Goal: Information Seeking & Learning: Learn about a topic

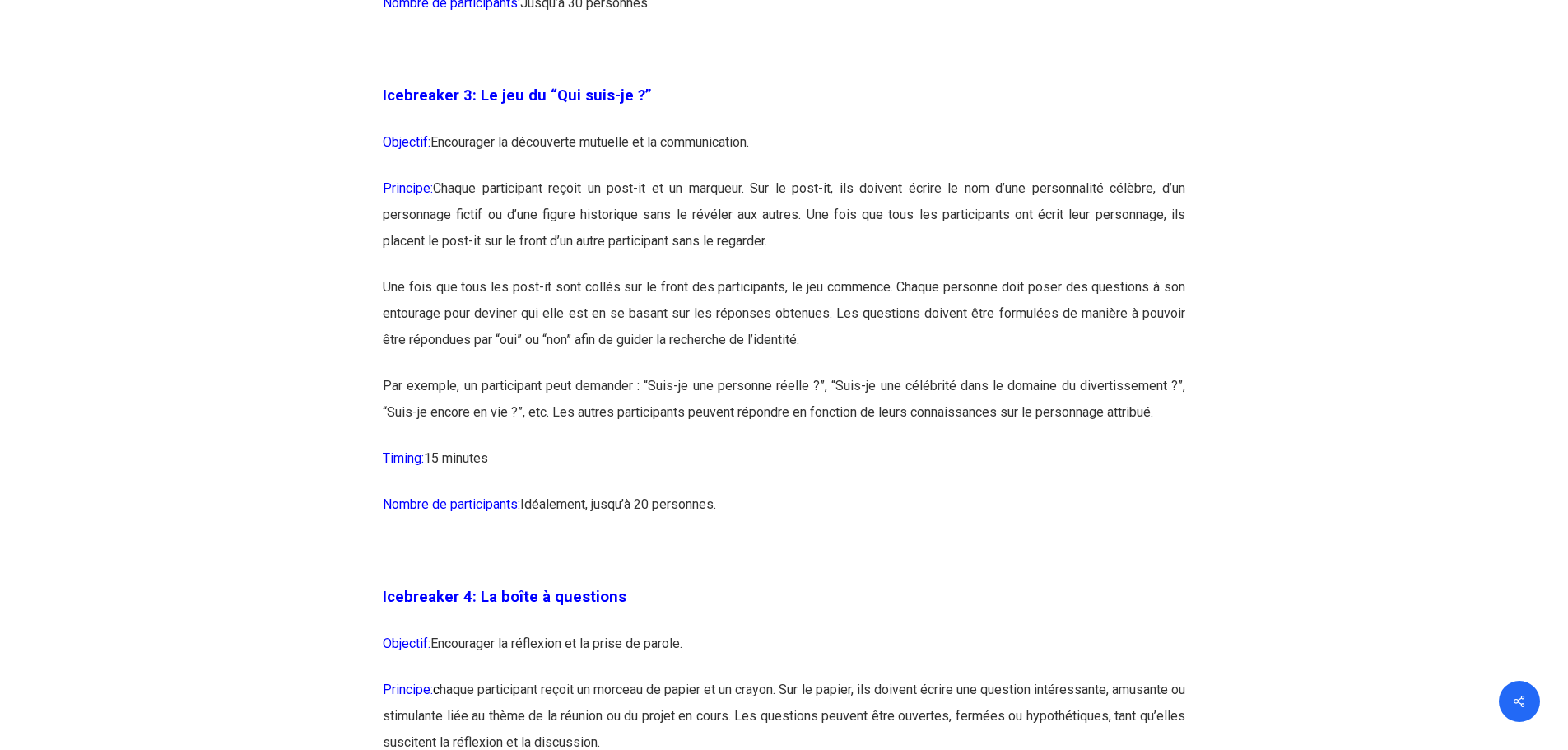
scroll to position [2223, 0]
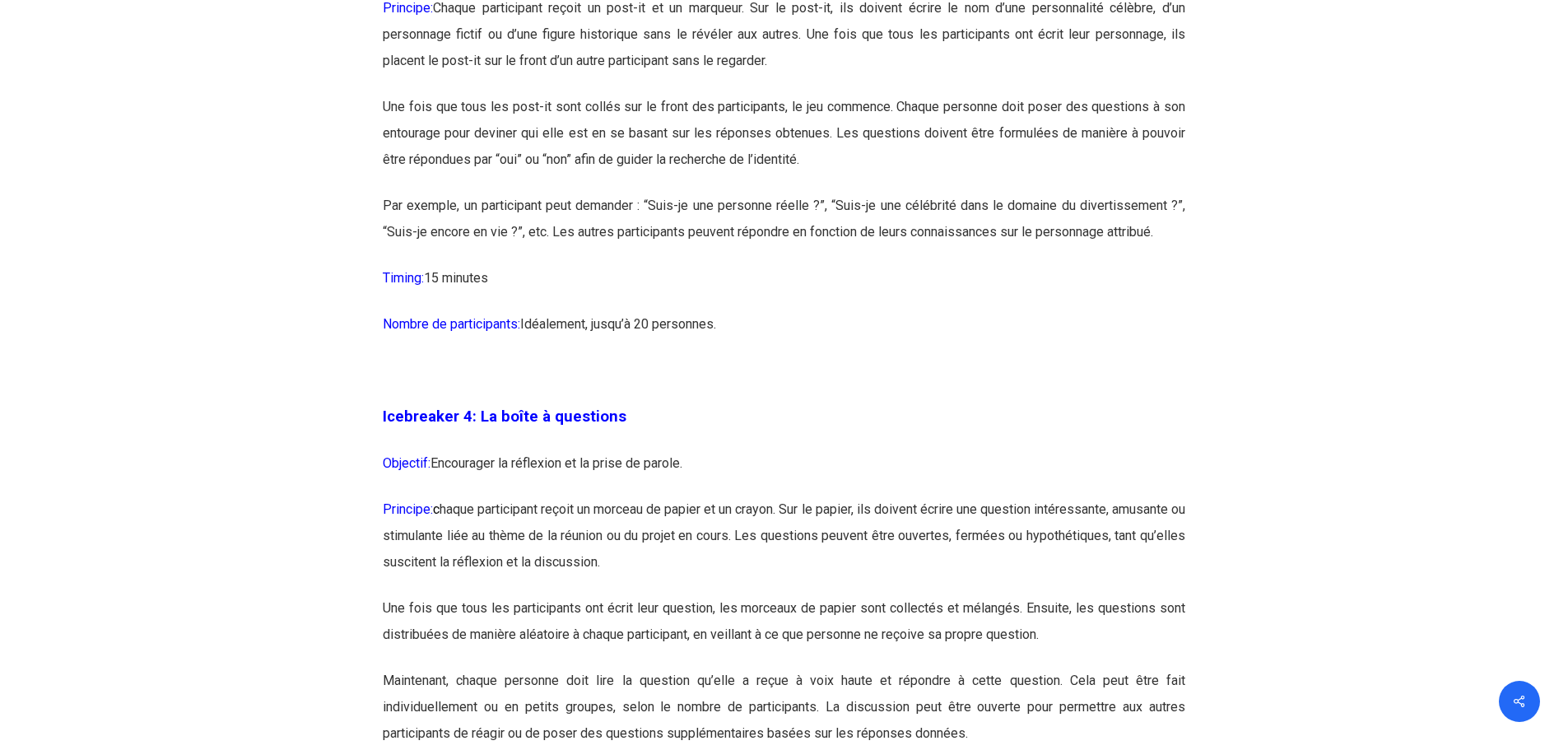
click at [566, 537] on p "Principe: c haque participant reçoit un morceau de papier et un crayon. Sur le …" at bounding box center [784, 546] width 802 height 99
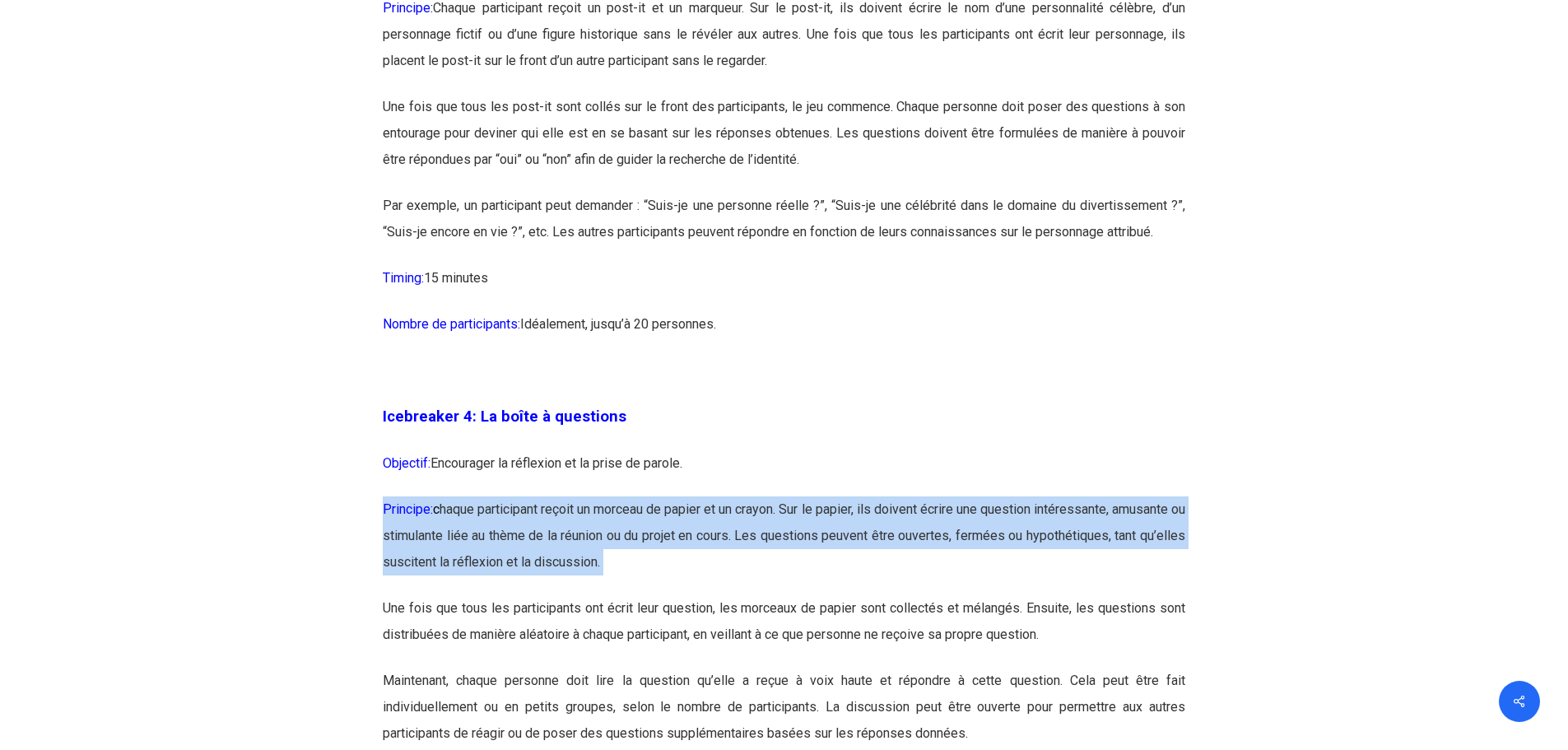
click at [566, 537] on p "Principe: c haque participant reçoit un morceau de papier et un crayon. Sur le …" at bounding box center [784, 546] width 802 height 99
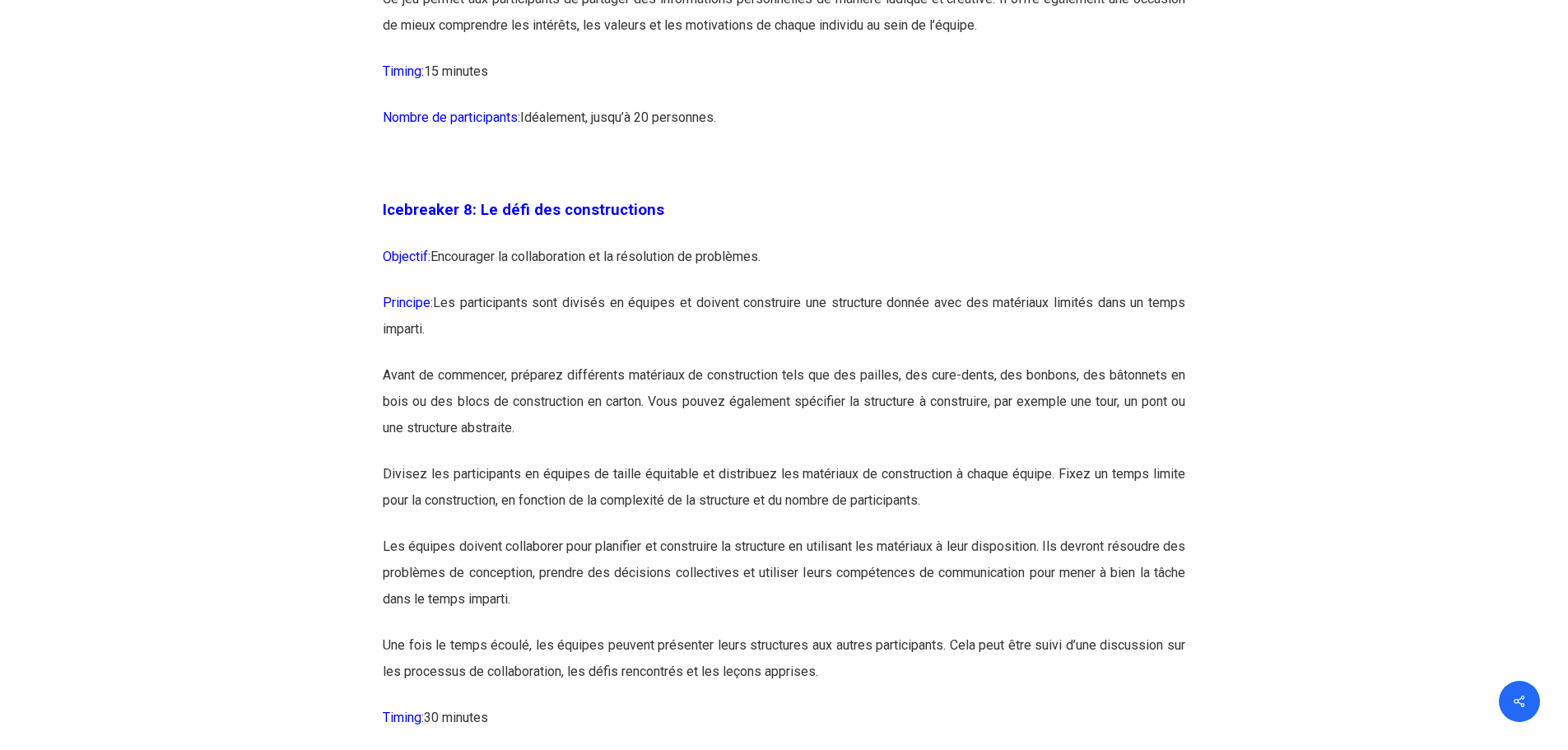
scroll to position [4611, 0]
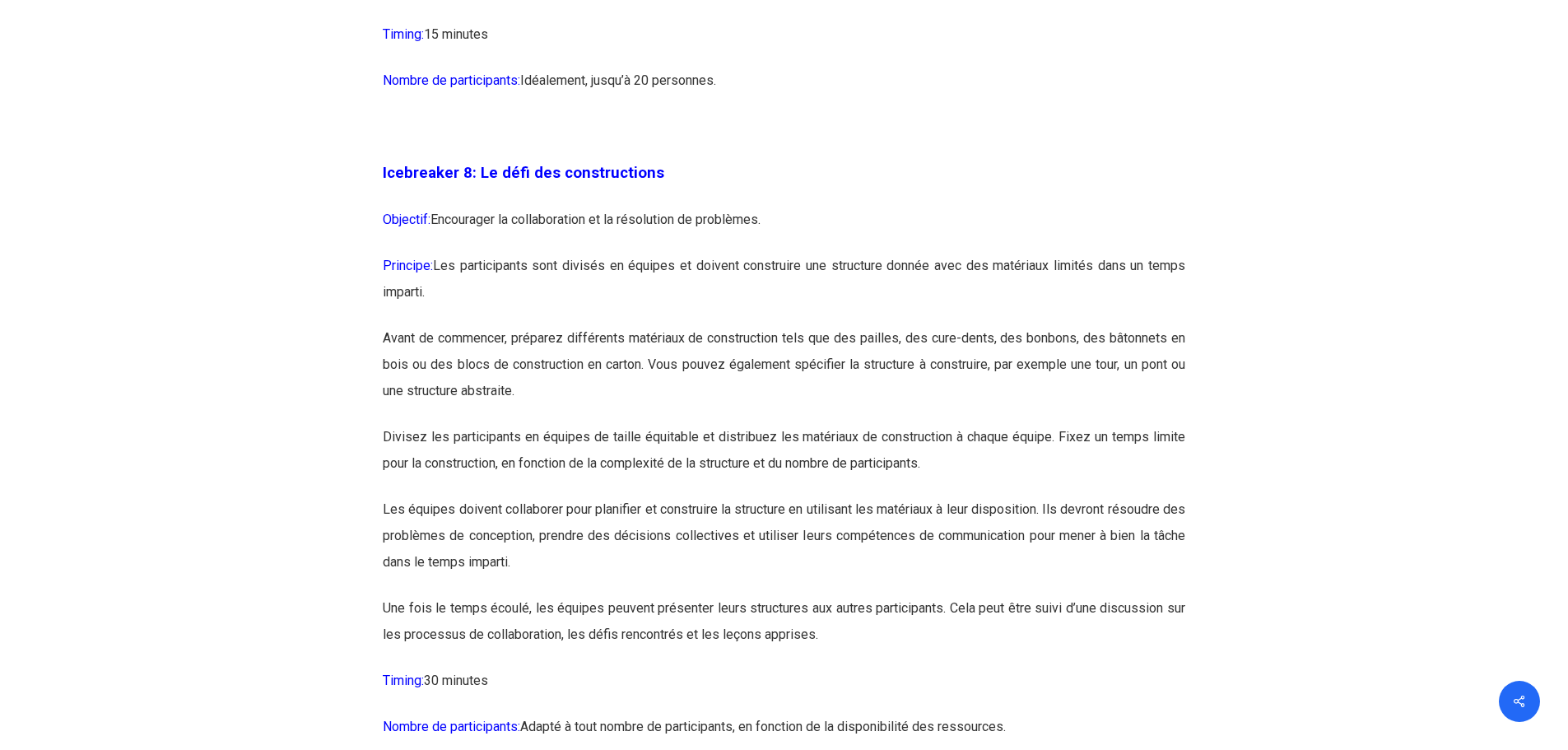
click at [523, 253] on p "Objectif: Encourager la collaboration et la résolution de problèmes." at bounding box center [784, 230] width 802 height 46
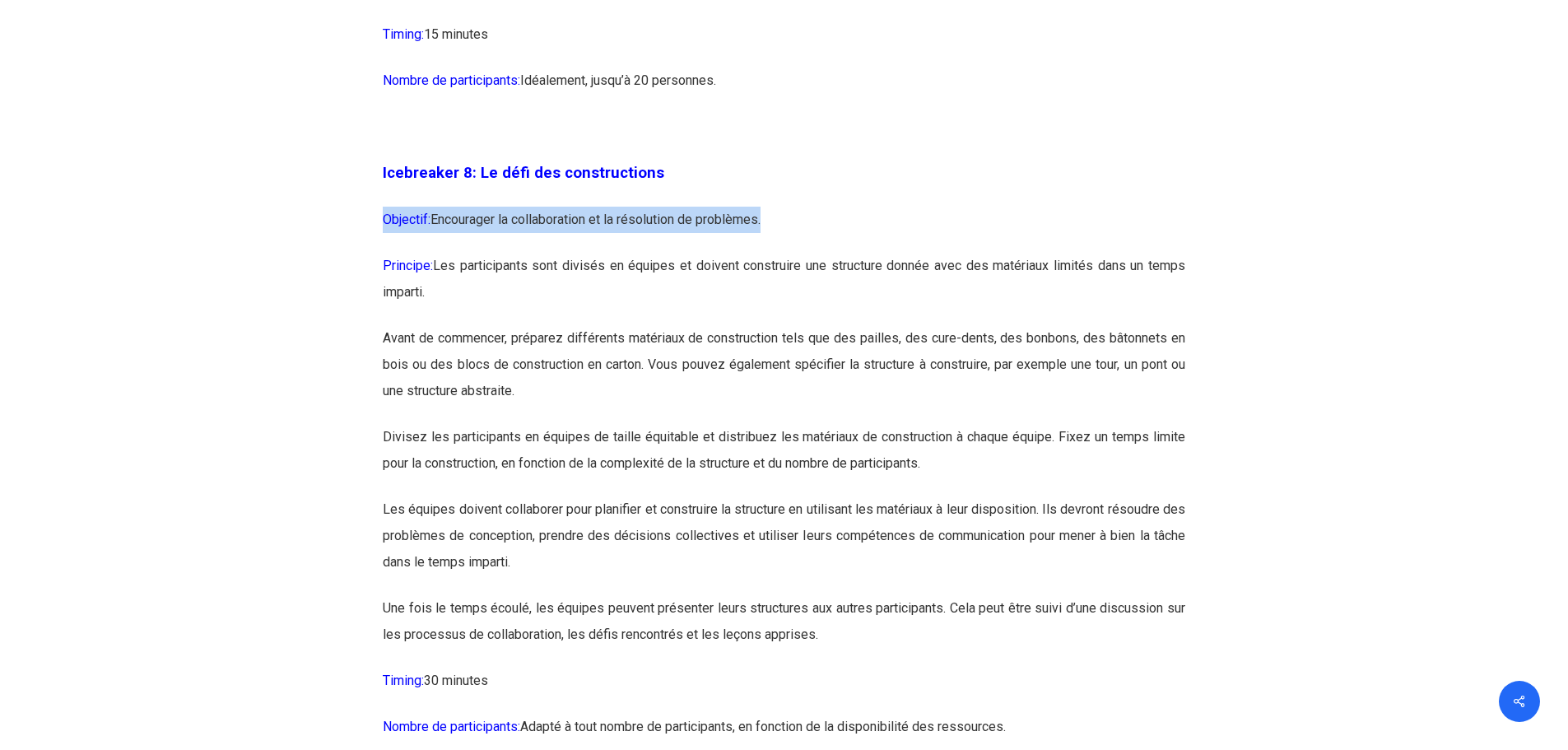
click at [523, 253] on p "Objectif: Encourager la collaboration et la résolution de problèmes." at bounding box center [784, 230] width 802 height 46
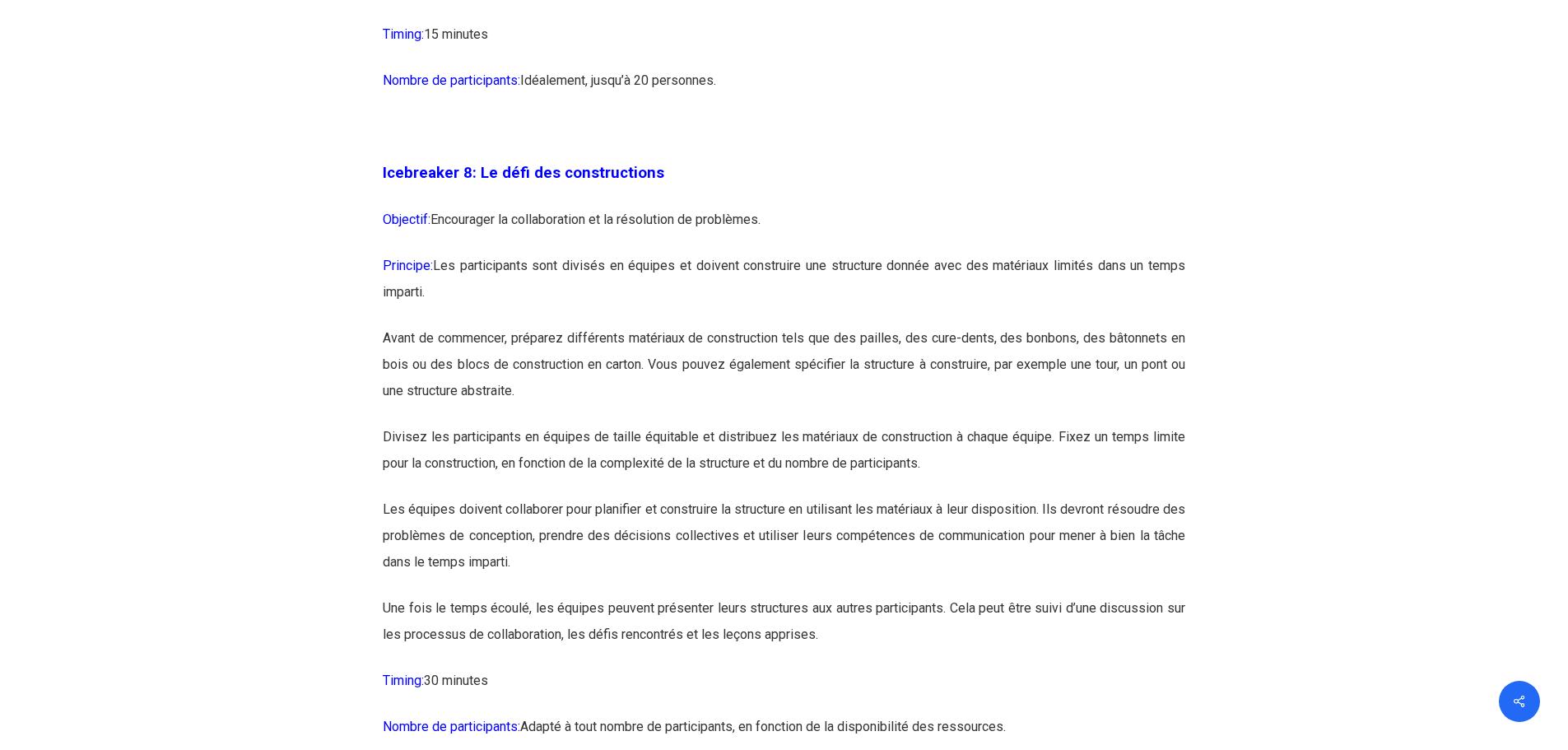
click at [552, 324] on p "Principe: Les participants sont divisés en équipes et doivent construire une st…" at bounding box center [784, 289] width 802 height 72
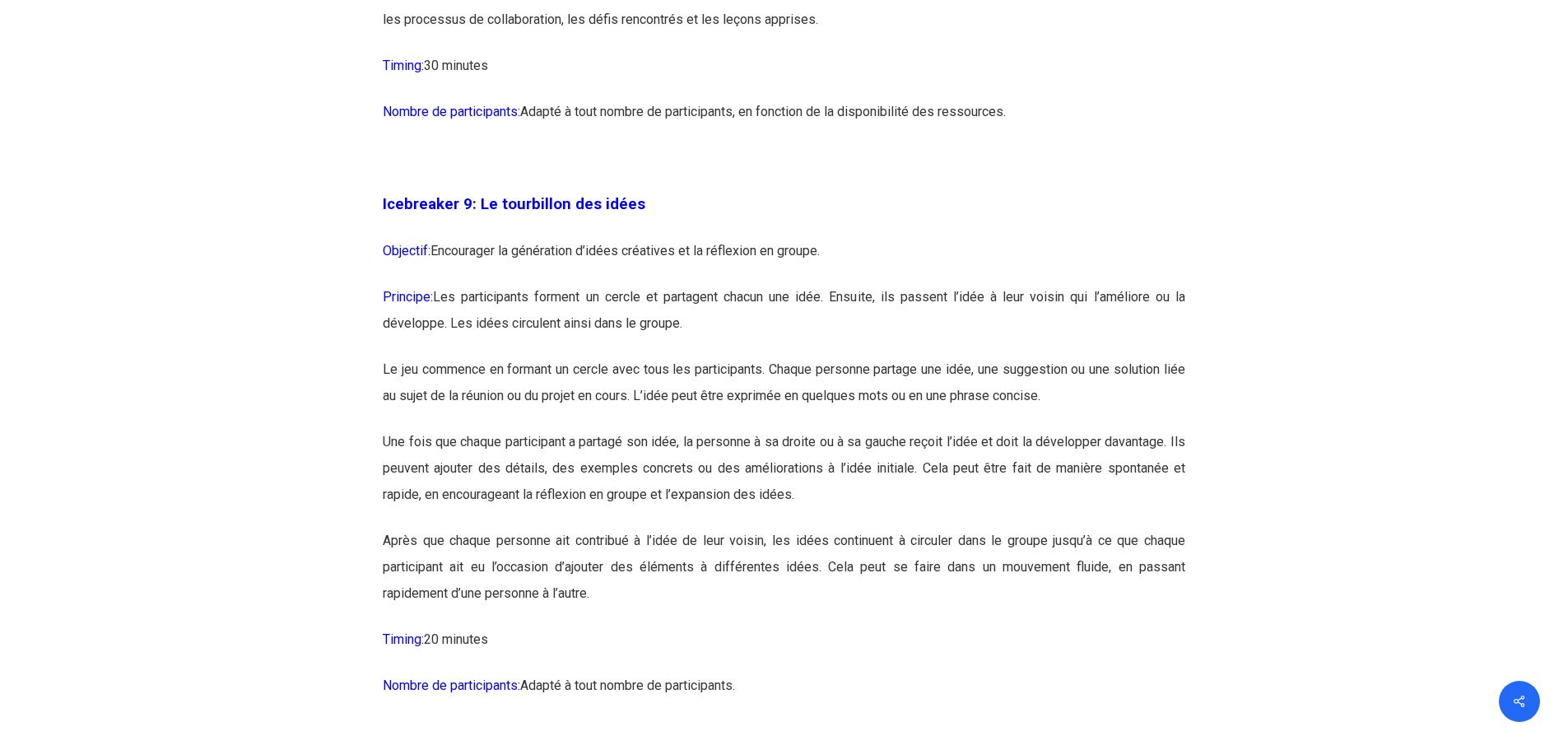
scroll to position [5352, 0]
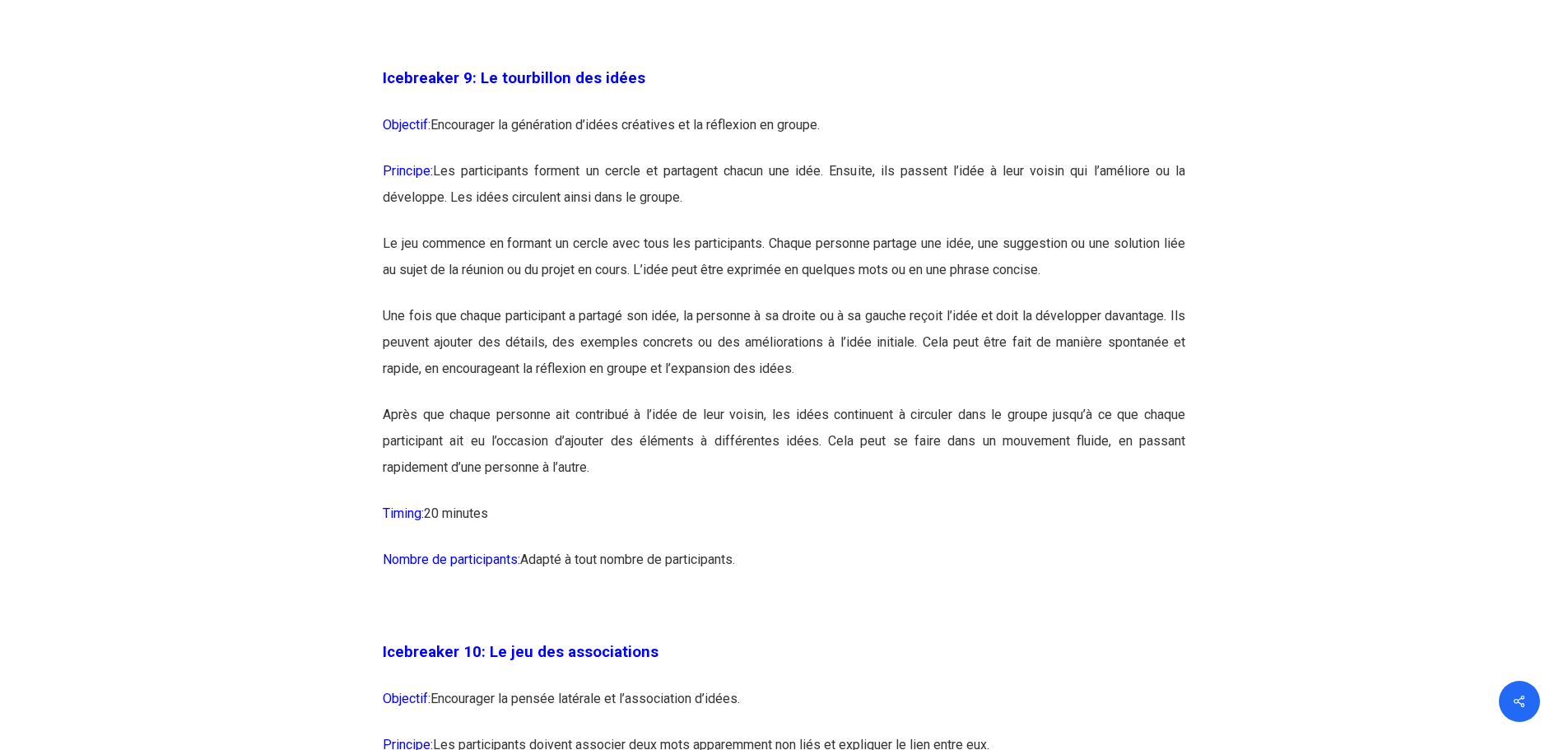
click at [507, 374] on p "Une fois que chaque participant a partagé son idée, la personne à sa droite ou …" at bounding box center [784, 353] width 802 height 99
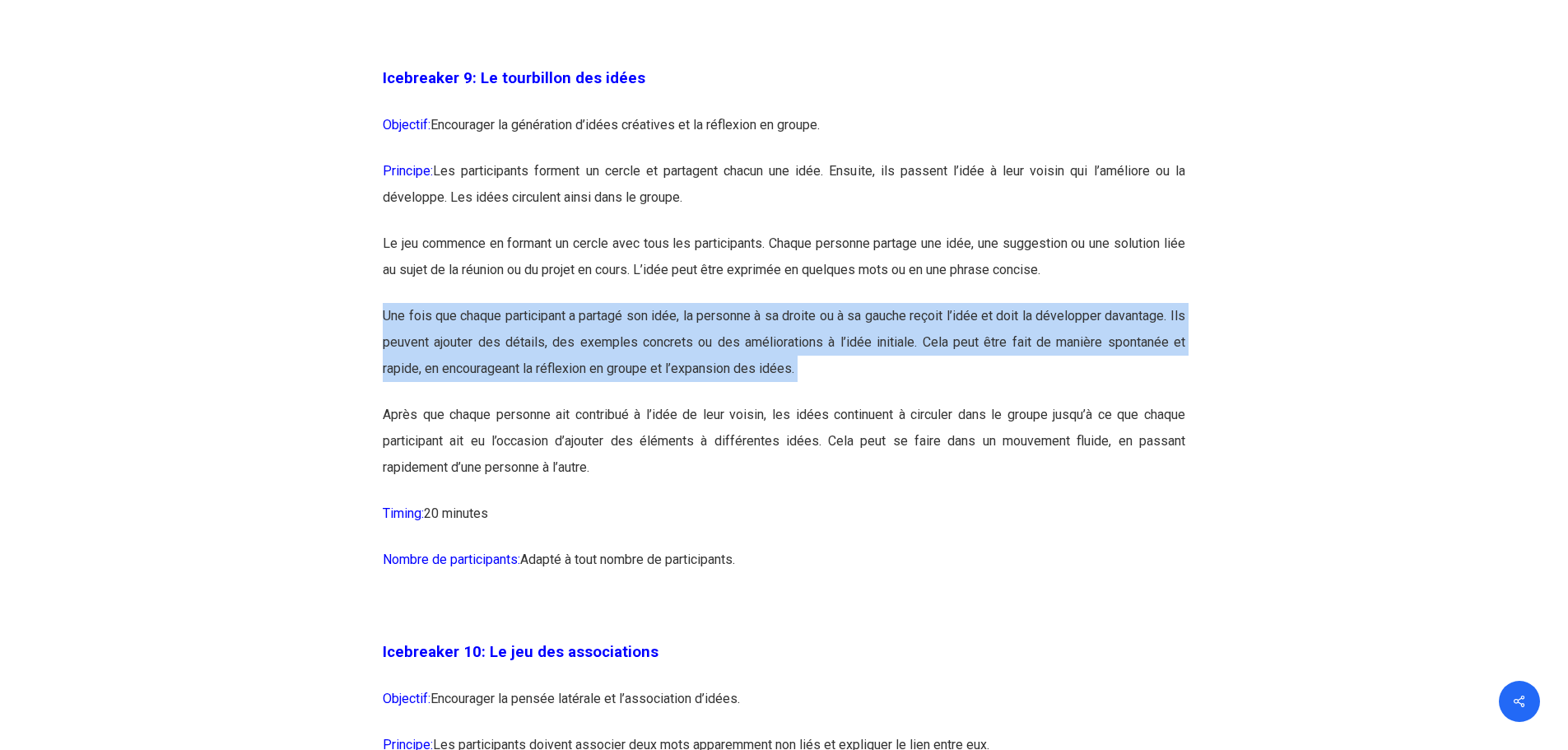
click at [507, 374] on p "Une fois que chaque participant a partagé son idée, la personne à sa droite ou …" at bounding box center [784, 353] width 802 height 99
click at [749, 378] on p "Une fois que chaque participant a partagé son idée, la personne à sa droite ou …" at bounding box center [784, 353] width 802 height 99
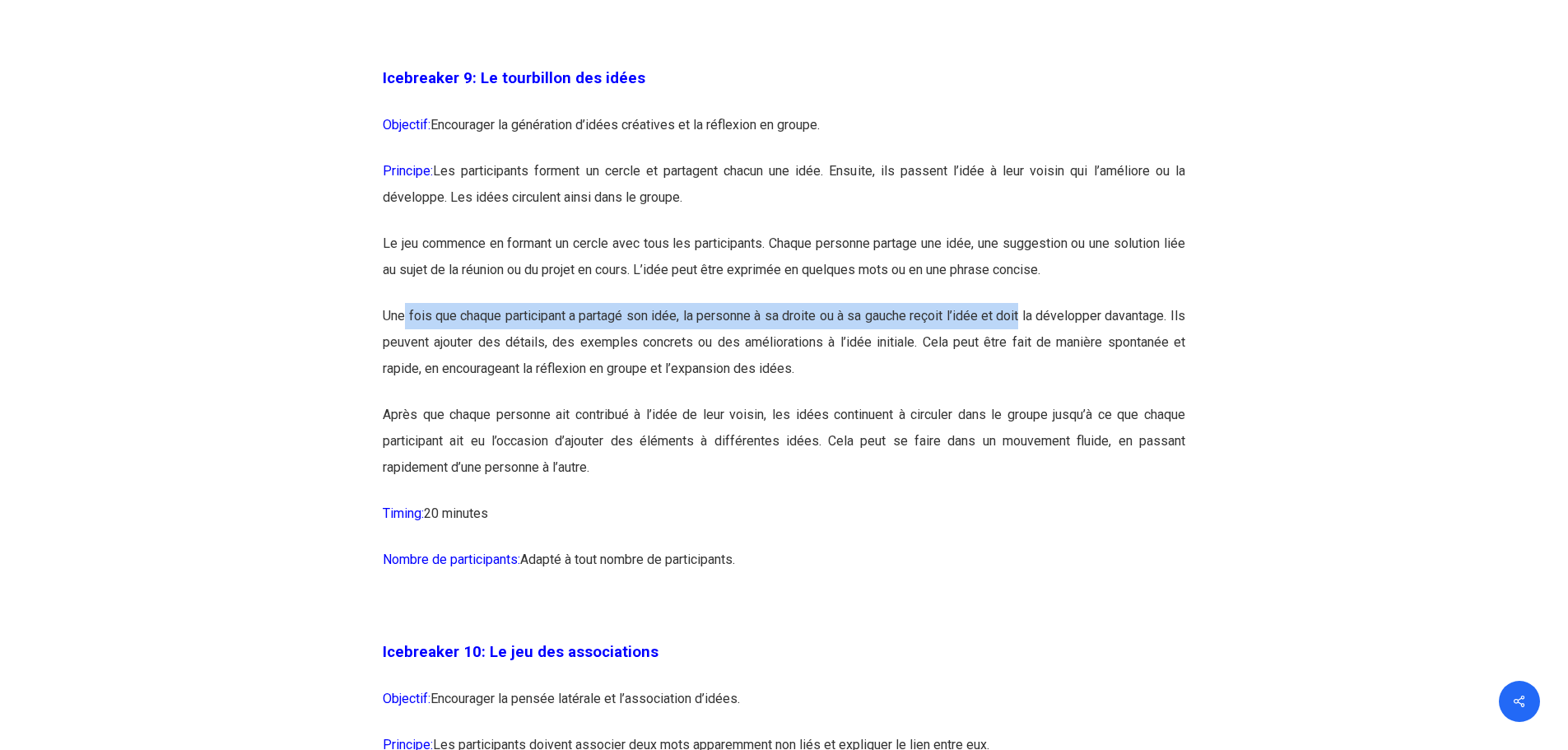
drag, startPoint x: 406, startPoint y: 372, endPoint x: 1032, endPoint y: 369, distance: 626.0
click at [1032, 369] on p "Une fois que chaque participant a partagé son idée, la personne à sa droite ou …" at bounding box center [784, 353] width 802 height 99
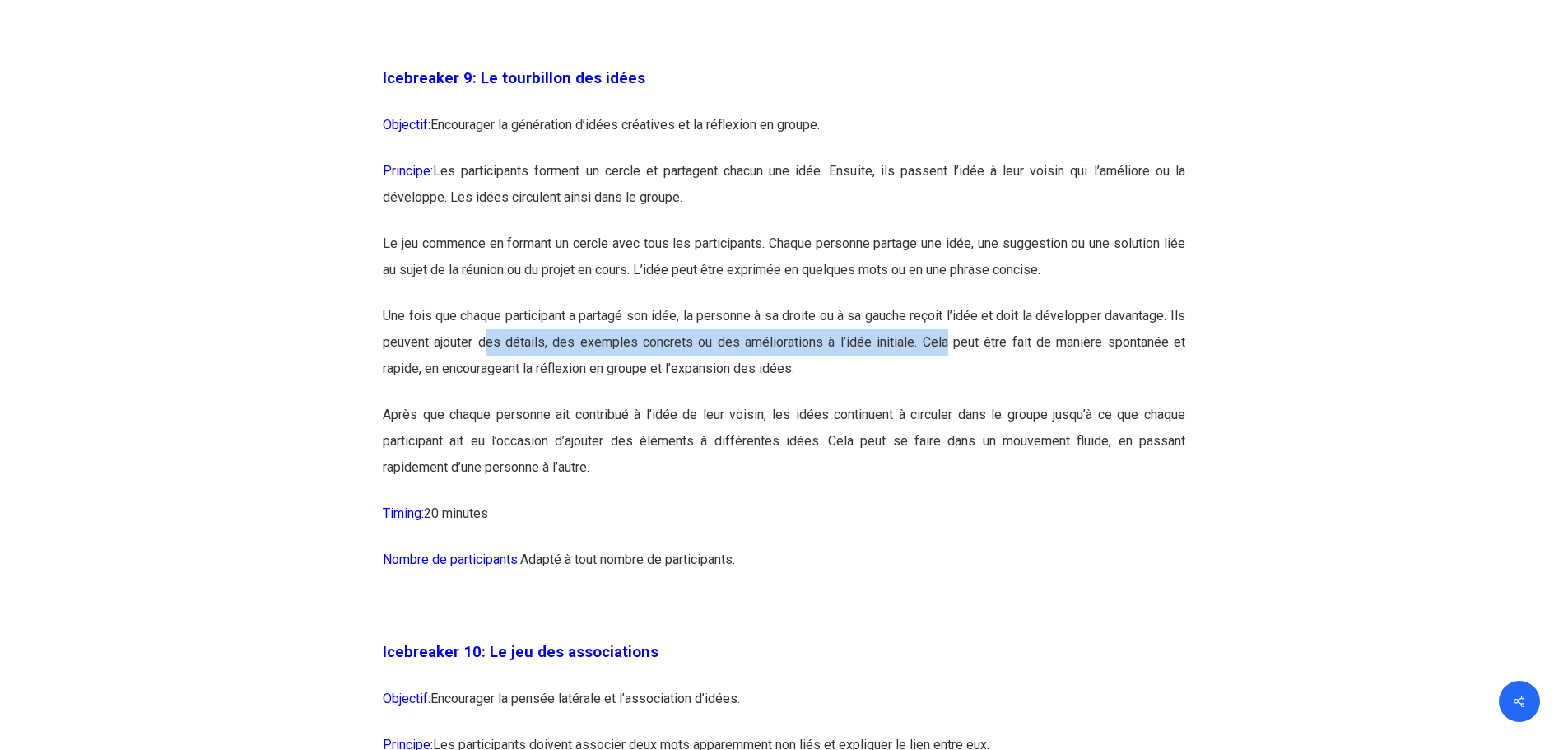
drag, startPoint x: 507, startPoint y: 387, endPoint x: 954, endPoint y: 395, distance: 447.1
click at [954, 395] on p "Une fois que chaque participant a partagé son idée, la personne à sa droite ou …" at bounding box center [784, 353] width 802 height 99
click at [940, 402] on p "Une fois que chaque participant a partagé son idée, la personne à sa droite ou …" at bounding box center [784, 353] width 802 height 99
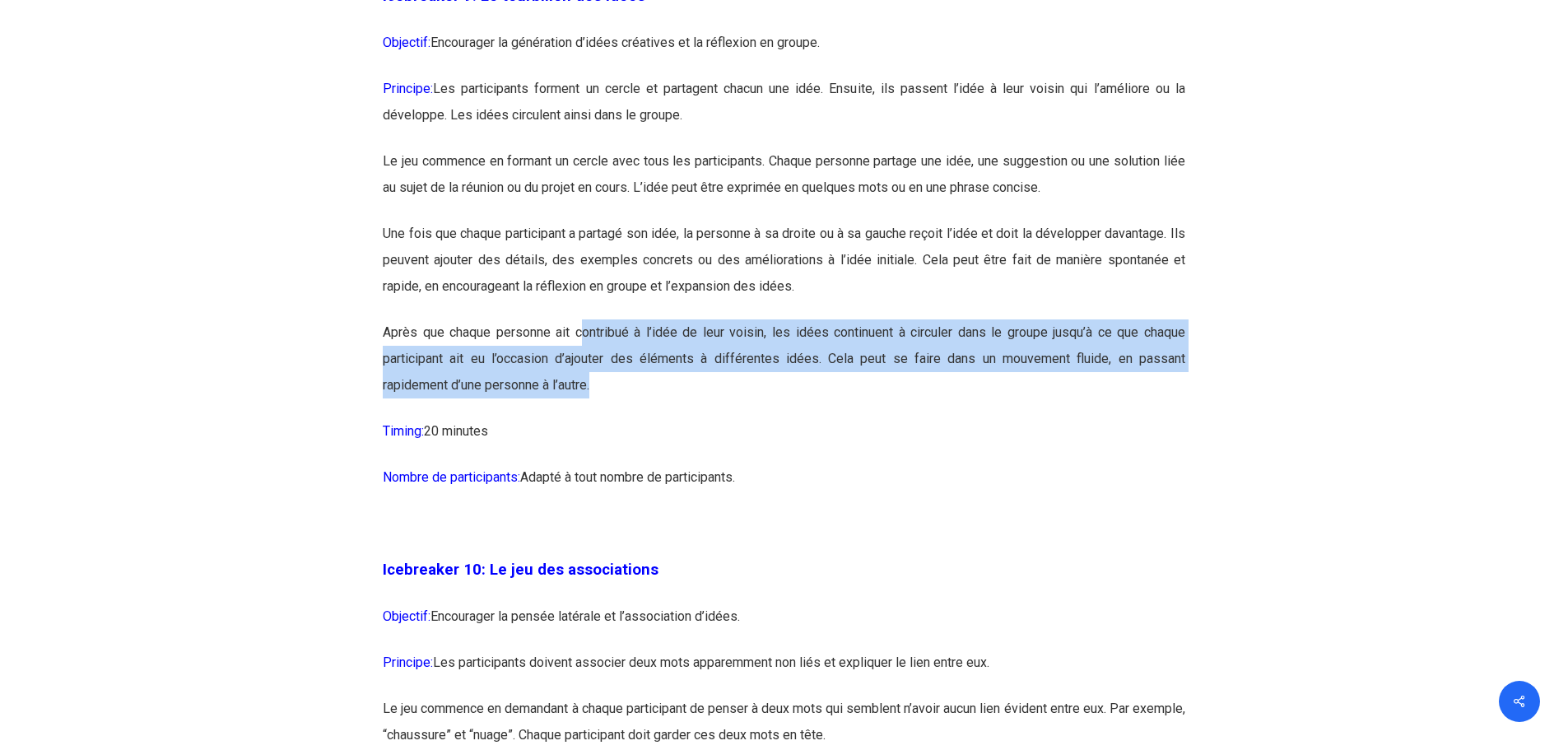
drag, startPoint x: 585, startPoint y: 395, endPoint x: 933, endPoint y: 435, distance: 350.3
click at [933, 418] on p "Après que chaque personne ait contribué à l’idée de leur voisin, les idées cont…" at bounding box center [784, 369] width 802 height 99
click at [883, 418] on p "Après que chaque personne ait contribué à l’idée de leur voisin, les idées cont…" at bounding box center [784, 369] width 802 height 99
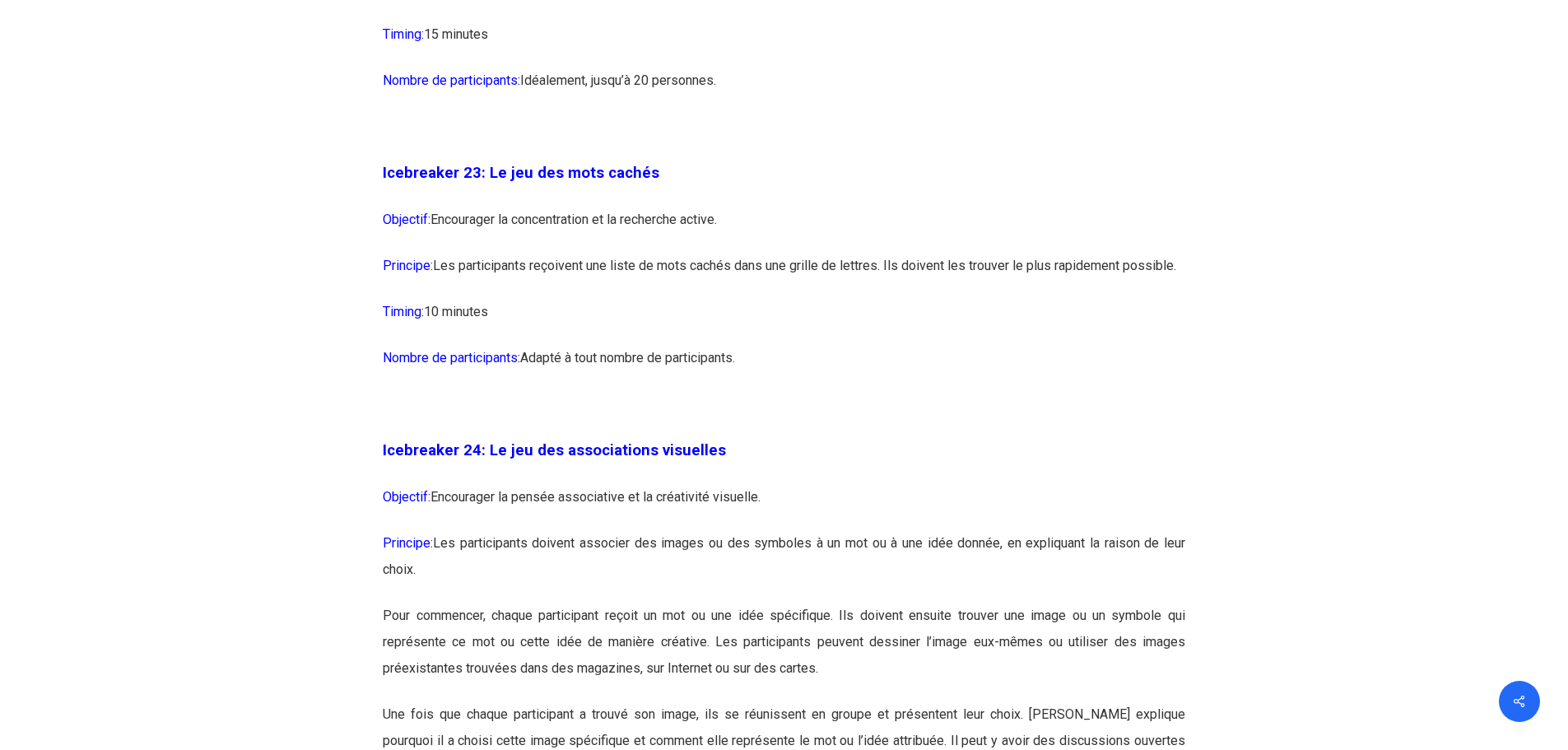
scroll to position [12926, 0]
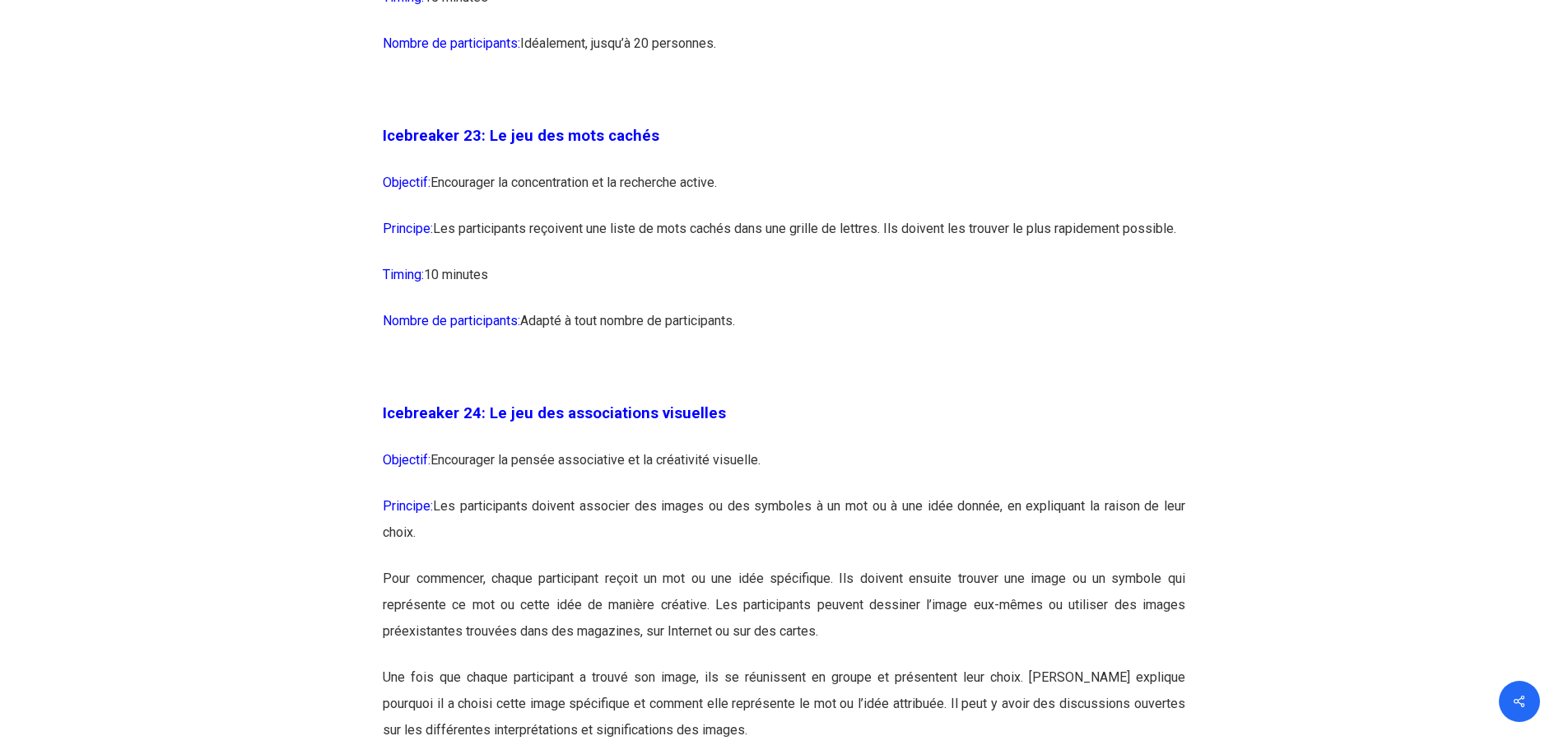
click at [505, 262] on p "Principe: Les participants reçoivent une liste de mots cachés dans une grille d…" at bounding box center [784, 238] width 802 height 46
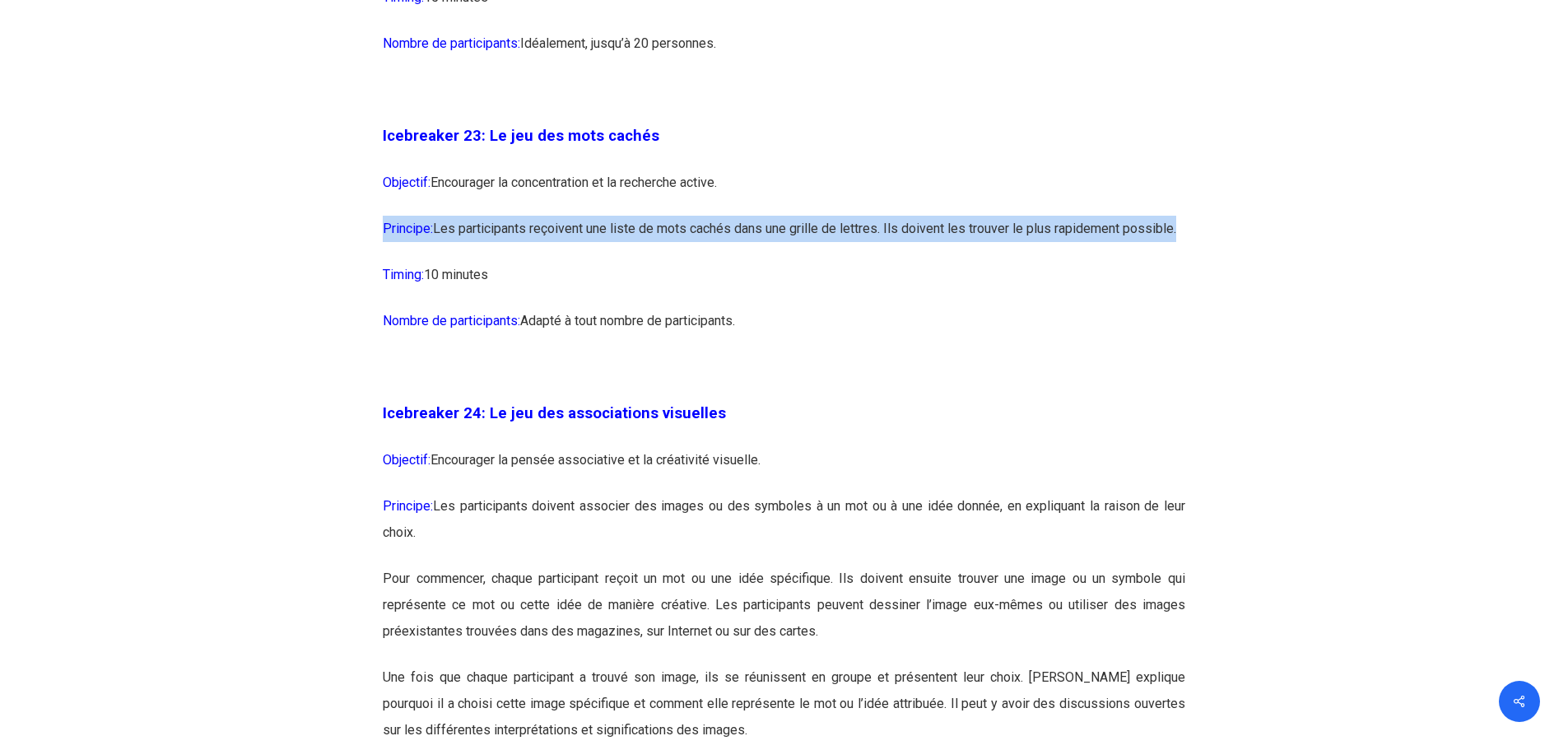
click at [506, 262] on p "Principe: Les participants reçoivent une liste de mots cachés dans une grille d…" at bounding box center [784, 238] width 802 height 46
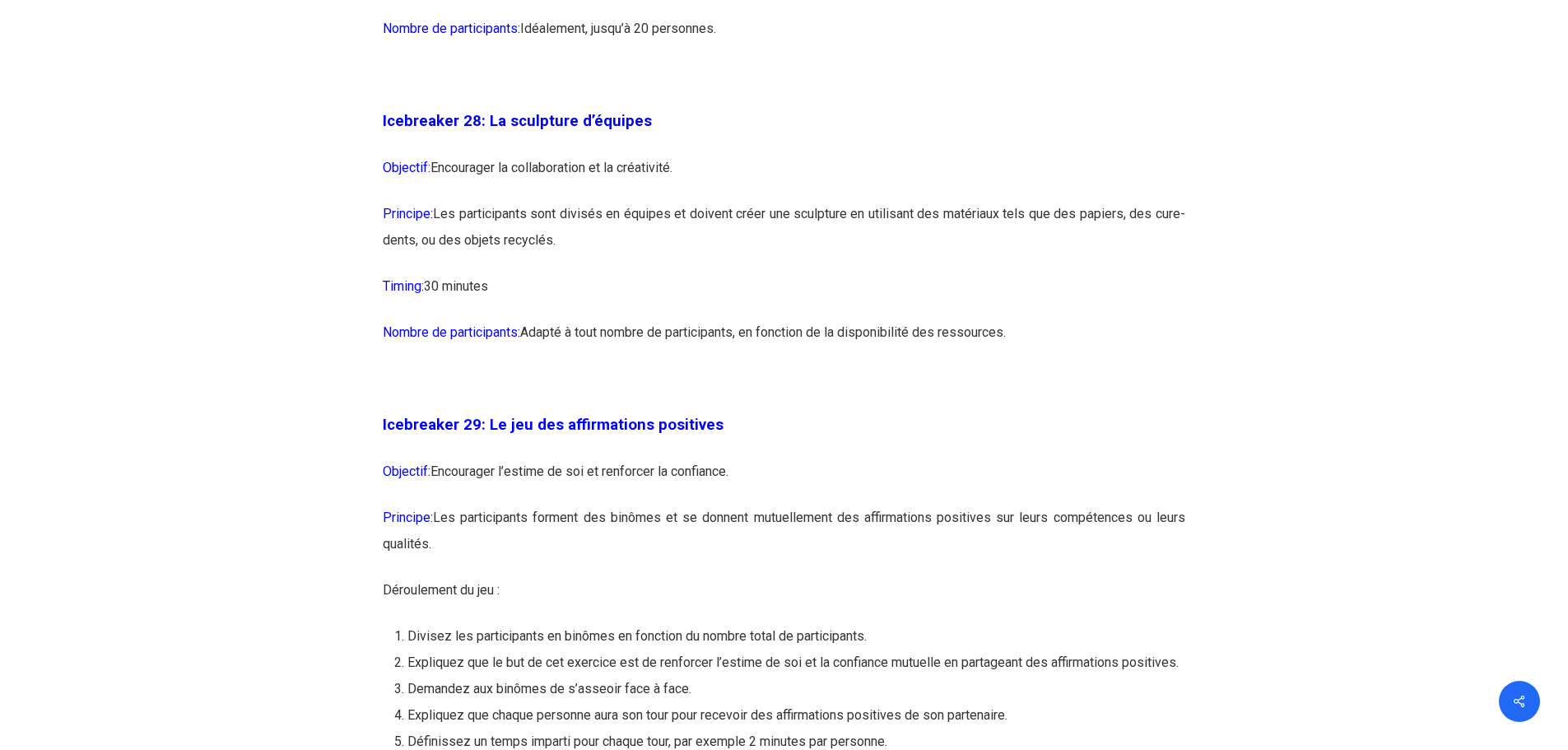
scroll to position [15396, 0]
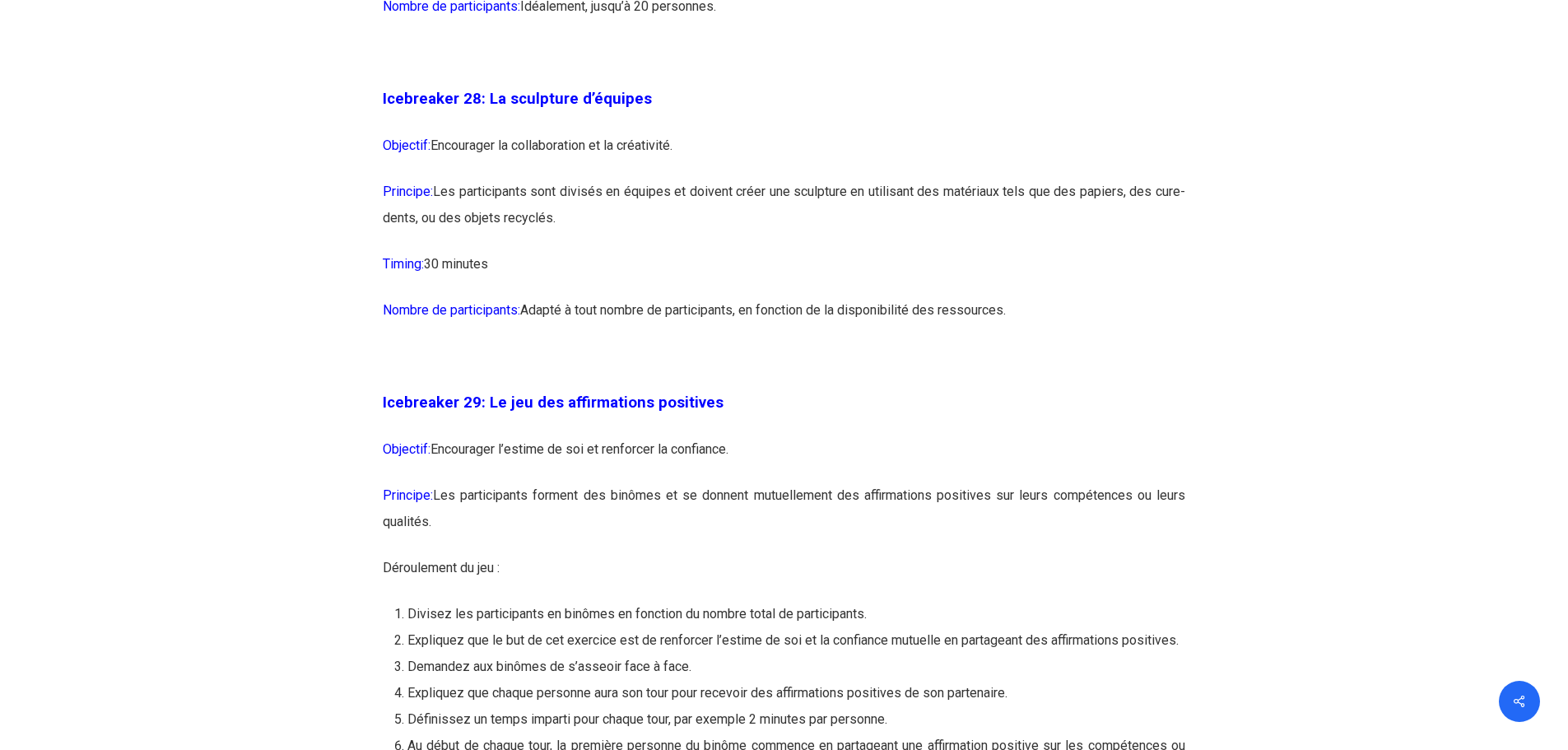
click at [530, 178] on p "Objectif: Encourager la collaboration et la créativité." at bounding box center [784, 155] width 802 height 46
click at [529, 178] on p "Objectif: Encourager la collaboration et la créativité." at bounding box center [784, 155] width 802 height 46
click at [525, 252] on p "Principe: Les participants sont divisés en équipes et doivent créer une sculptu…" at bounding box center [784, 214] width 802 height 72
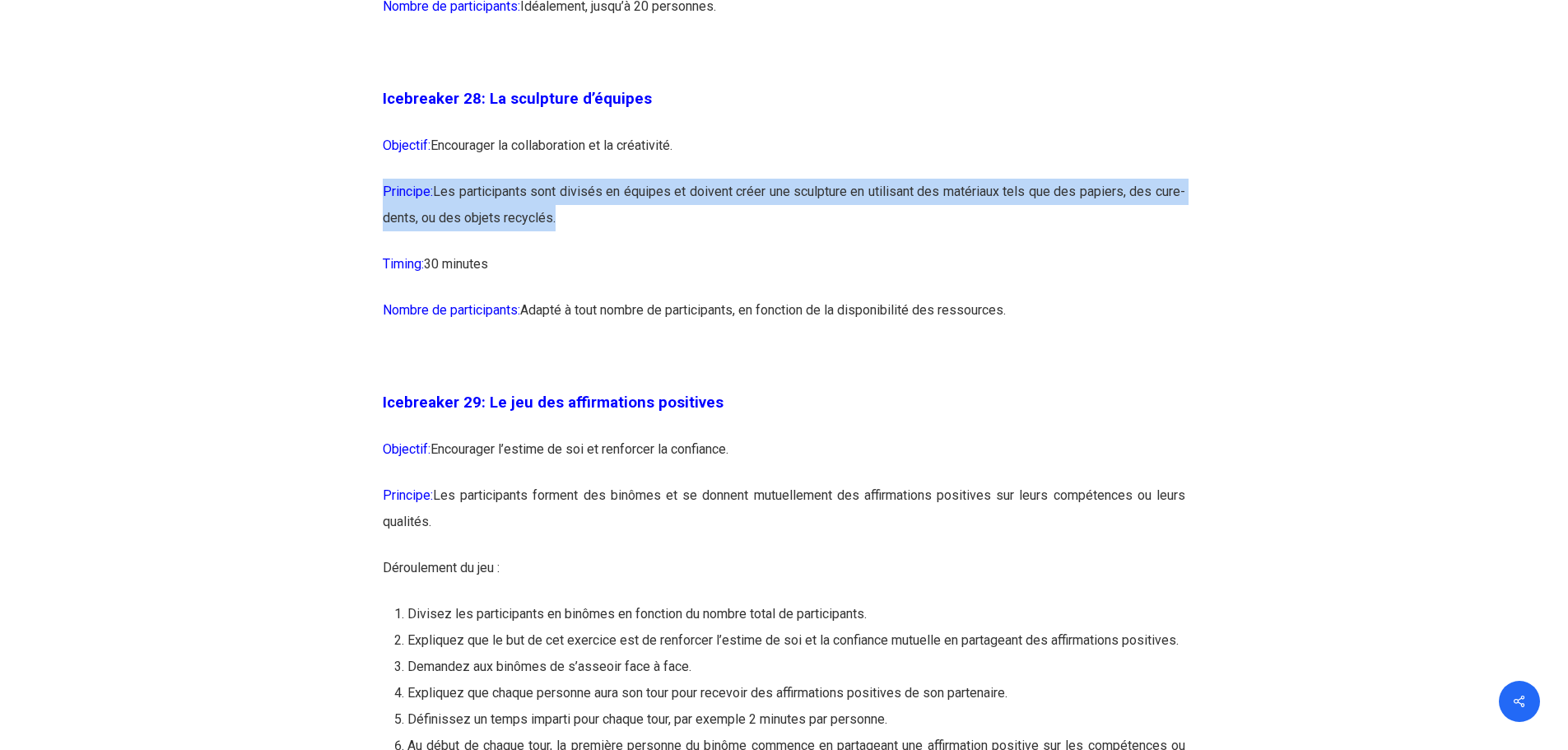
click at [525, 252] on p "Principe: Les participants sont divisés en équipes et doivent créer une sculptu…" at bounding box center [784, 214] width 802 height 72
click at [762, 252] on p "Principe: Les participants sont divisés en équipes et doivent créer une sculptu…" at bounding box center [784, 214] width 802 height 72
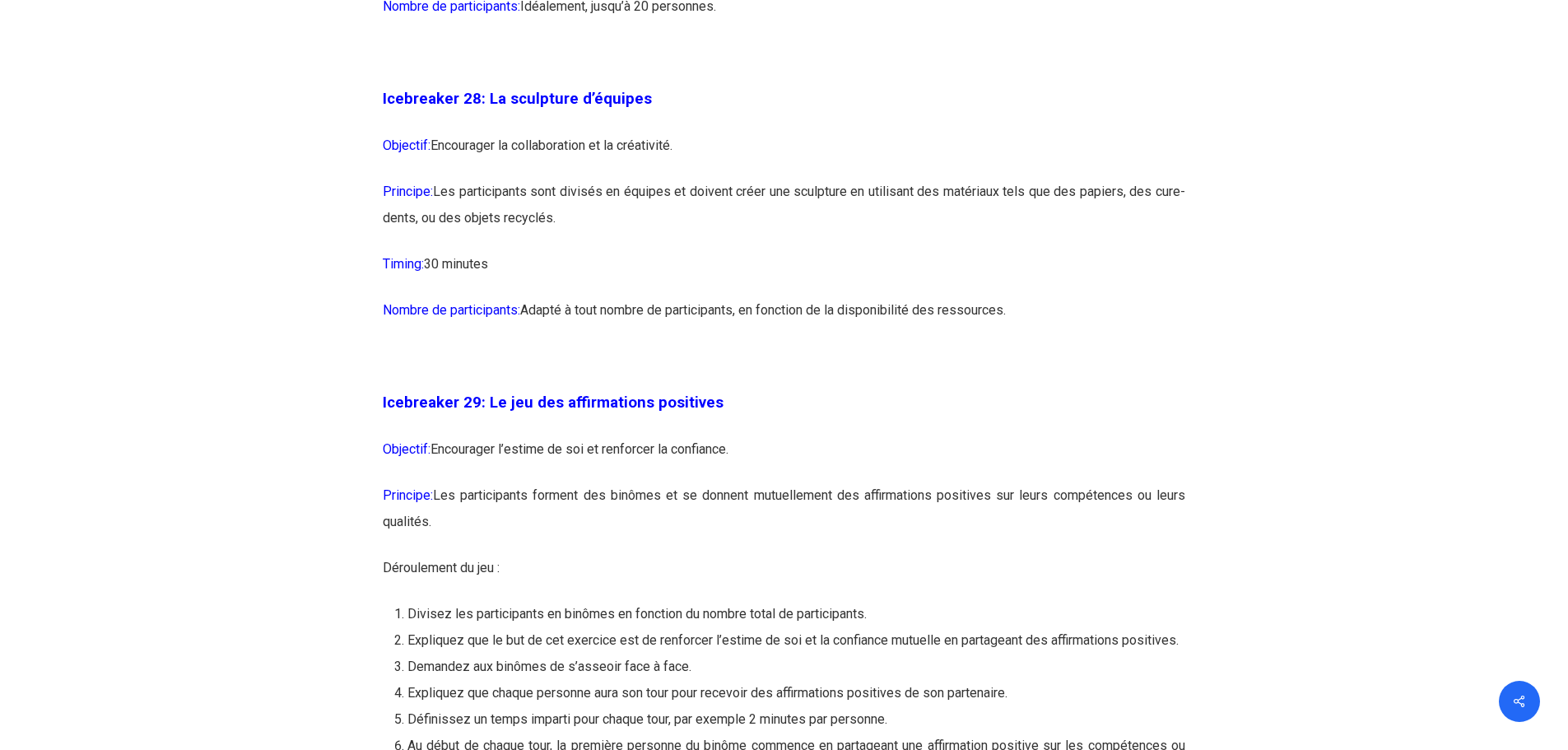
click at [1128, 343] on p "Nombre de participants: Adapté à tout nombre de participants, en fonction de la…" at bounding box center [784, 320] width 802 height 46
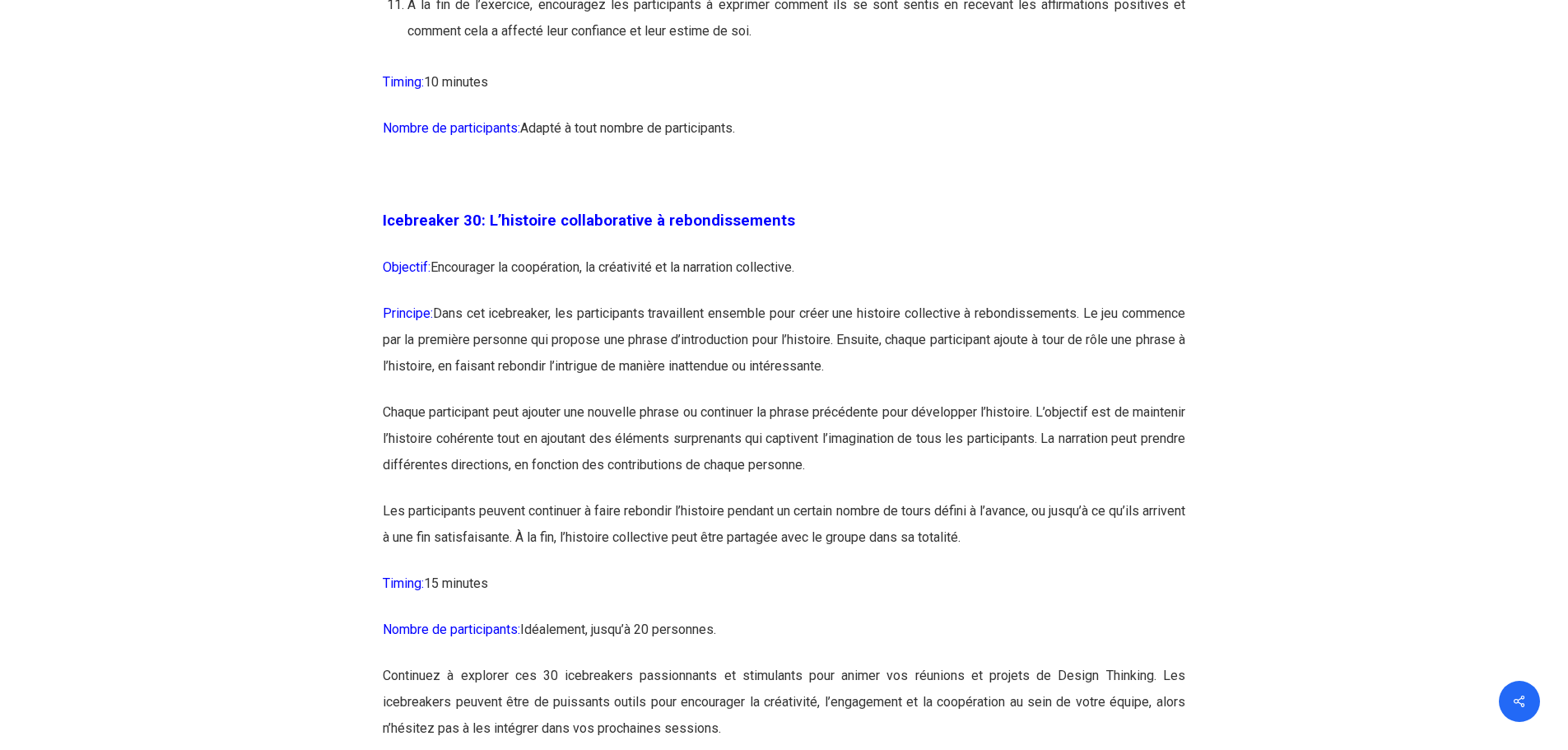
scroll to position [16385, 0]
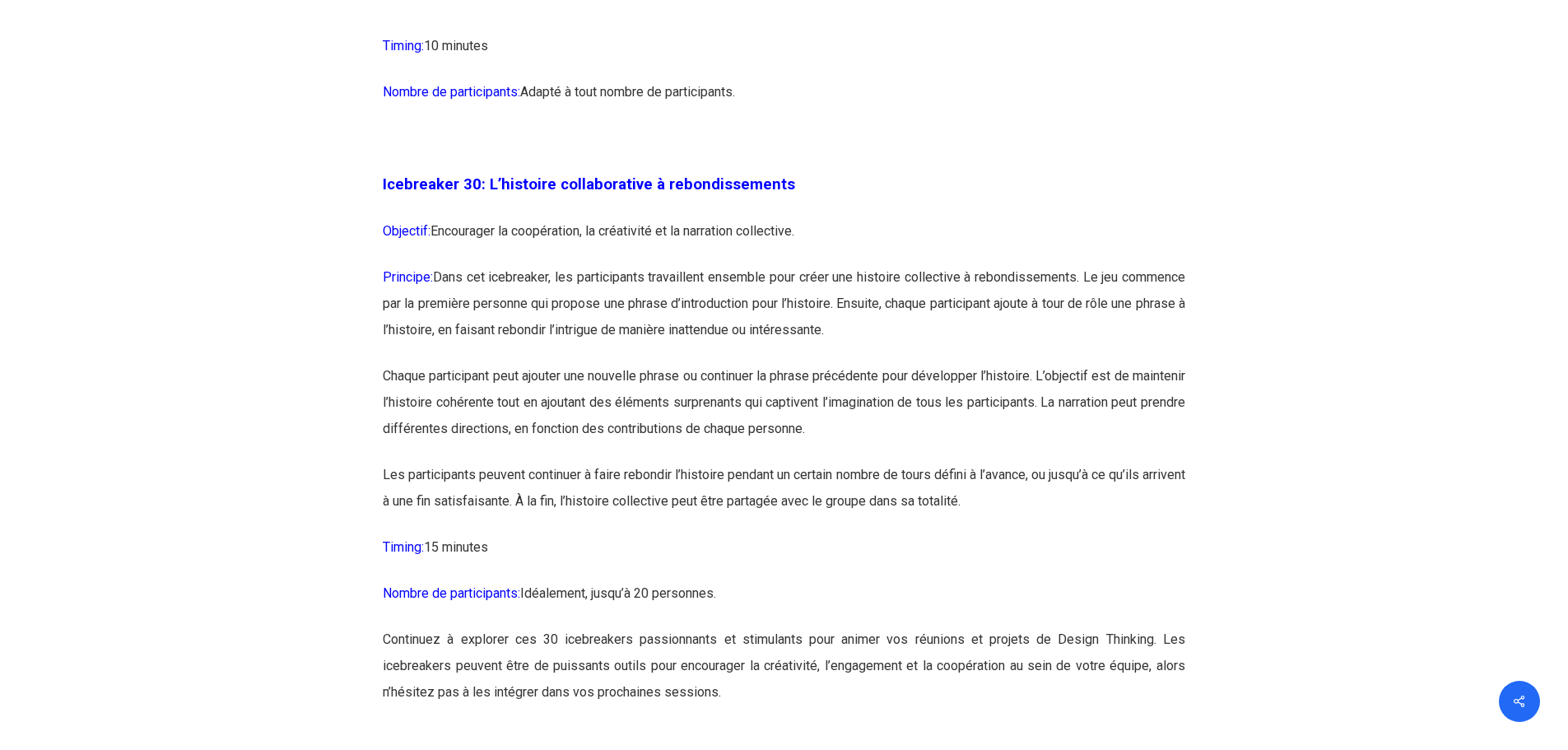
click at [698, 353] on p "Principe: Dans cet icebreaker, les participants travaillent ensemble pour créer…" at bounding box center [784, 314] width 802 height 99
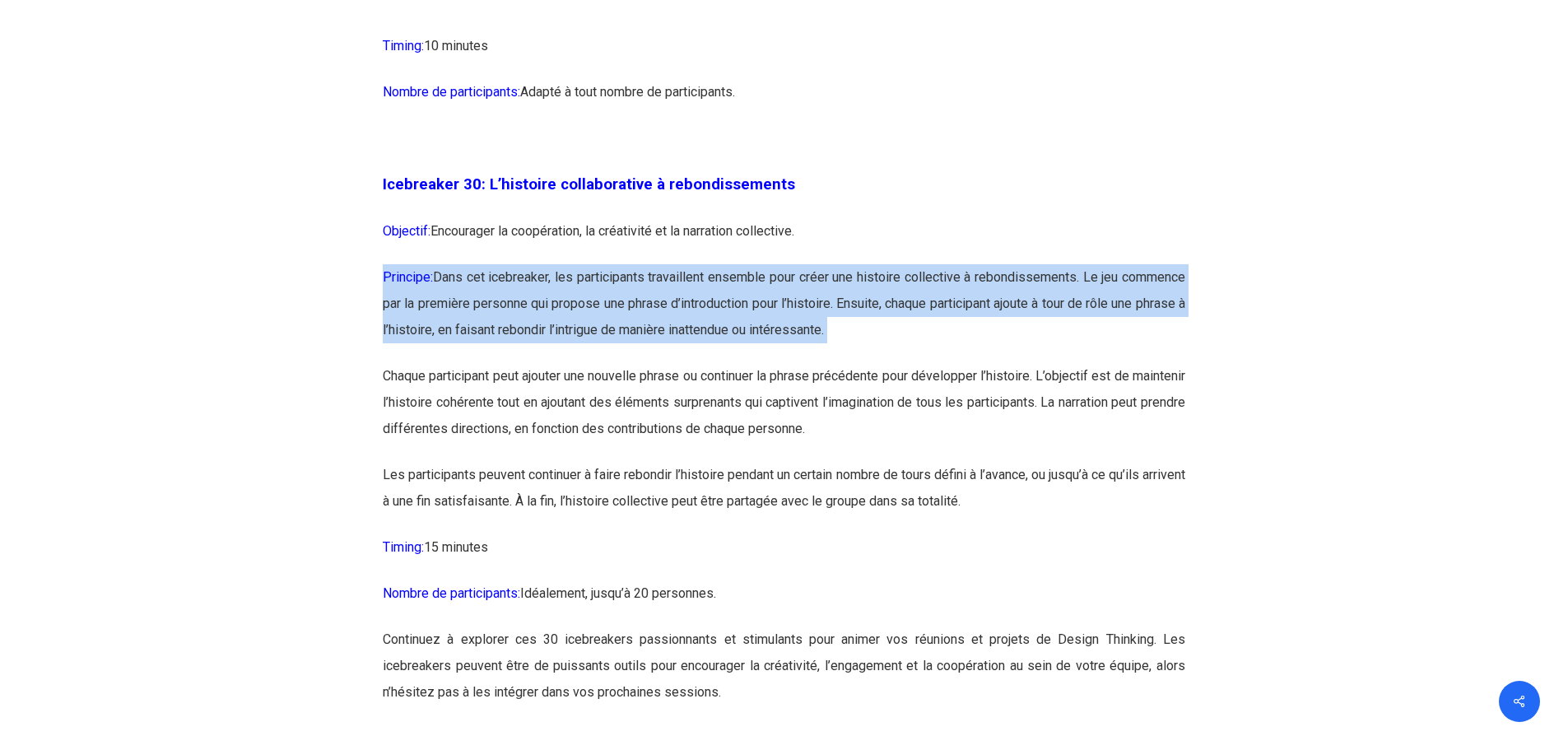
click at [698, 353] on p "Principe: Dans cet icebreaker, les participants travaillent ensemble pour créer…" at bounding box center [784, 314] width 802 height 99
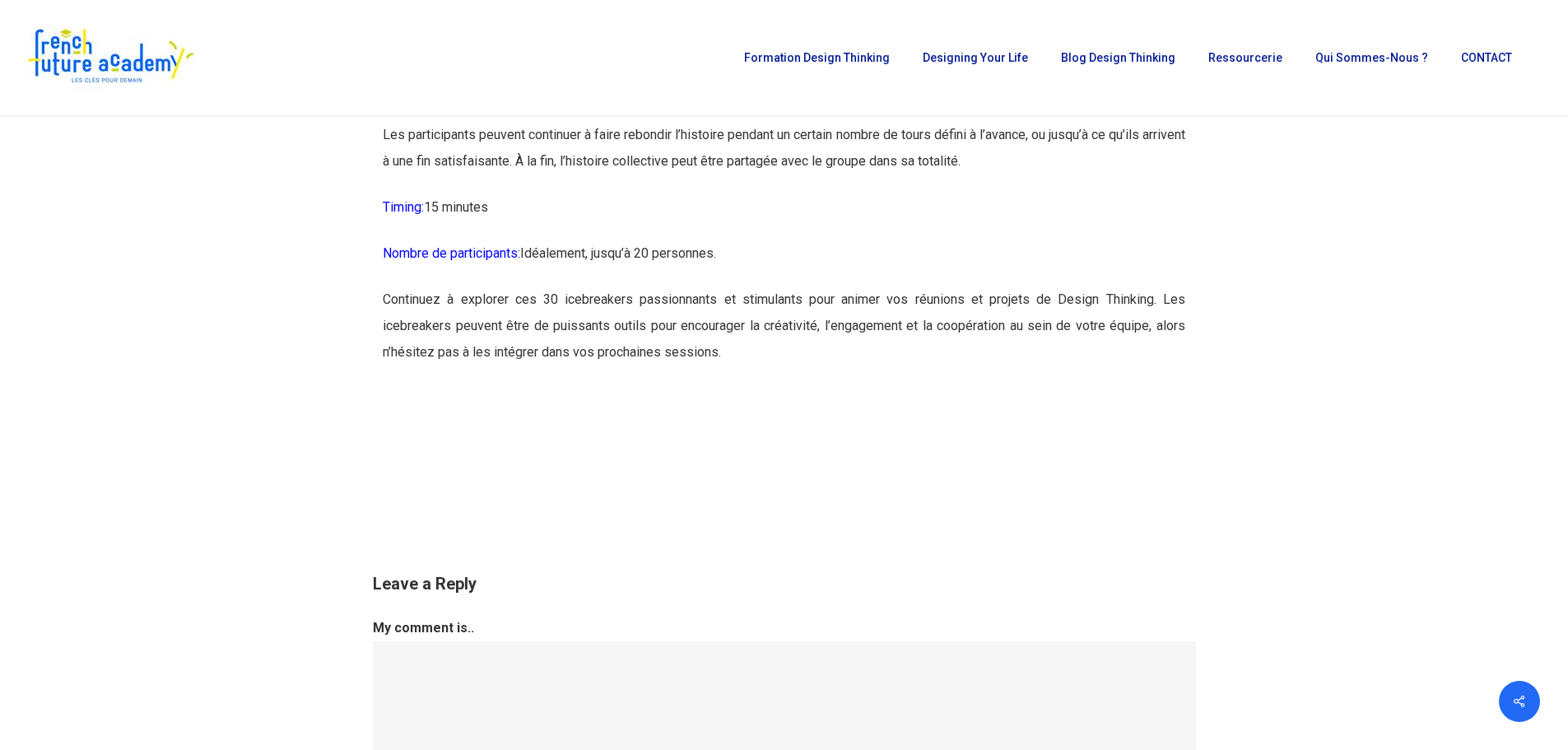
scroll to position [16714, 0]
